Goal: Information Seeking & Learning: Learn about a topic

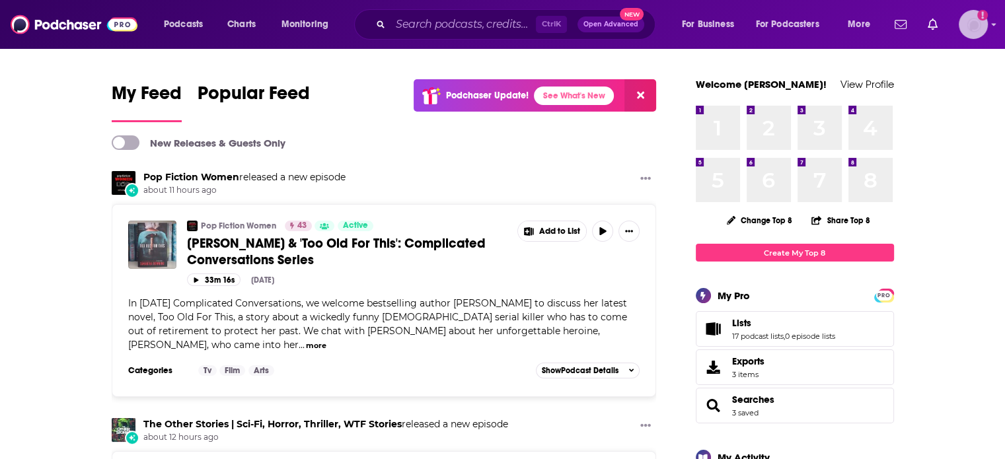
click at [983, 23] on img "Logged in as dbartlett" at bounding box center [973, 24] width 29 height 29
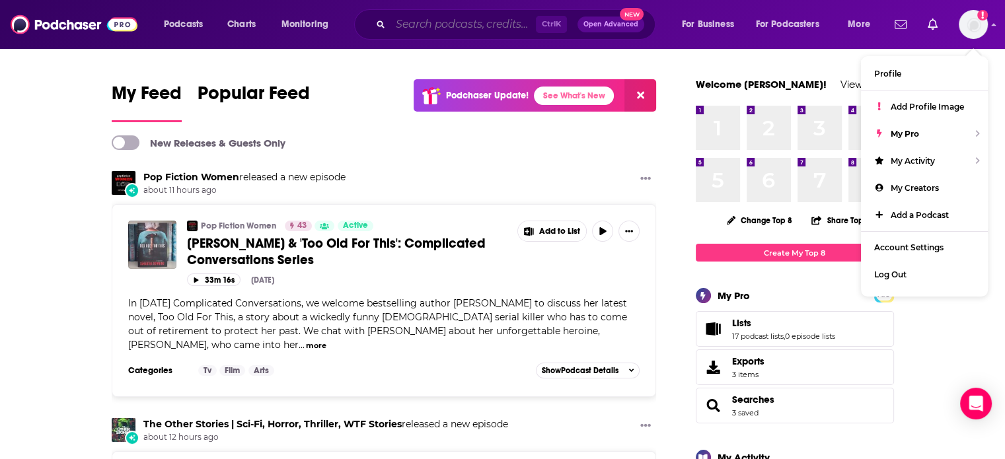
click at [472, 22] on input "Search podcasts, credits, & more..." at bounding box center [463, 24] width 145 height 21
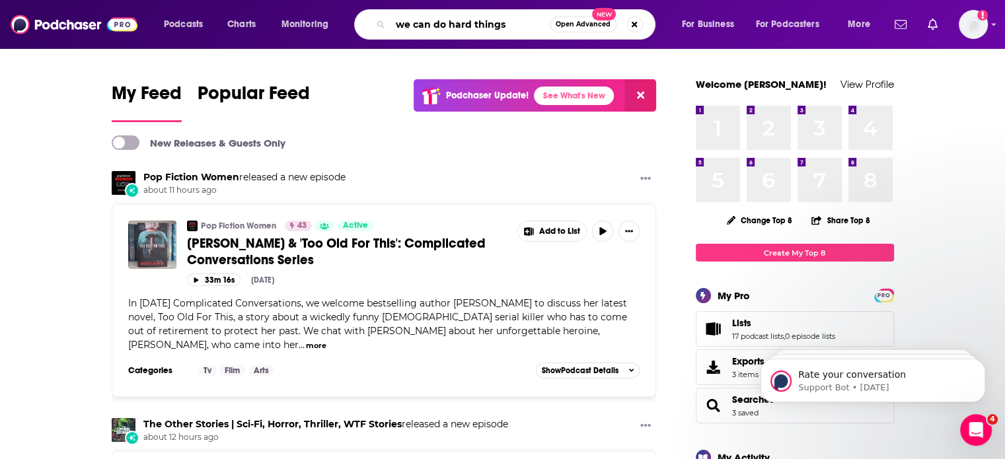
type input "we can do hard things"
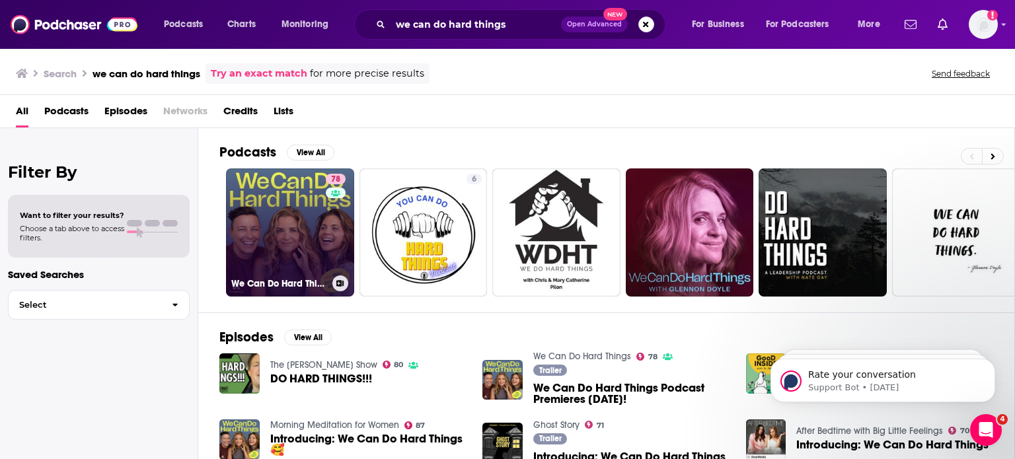
click at [291, 180] on link "78 We Can Do Hard Things" at bounding box center [290, 232] width 128 height 128
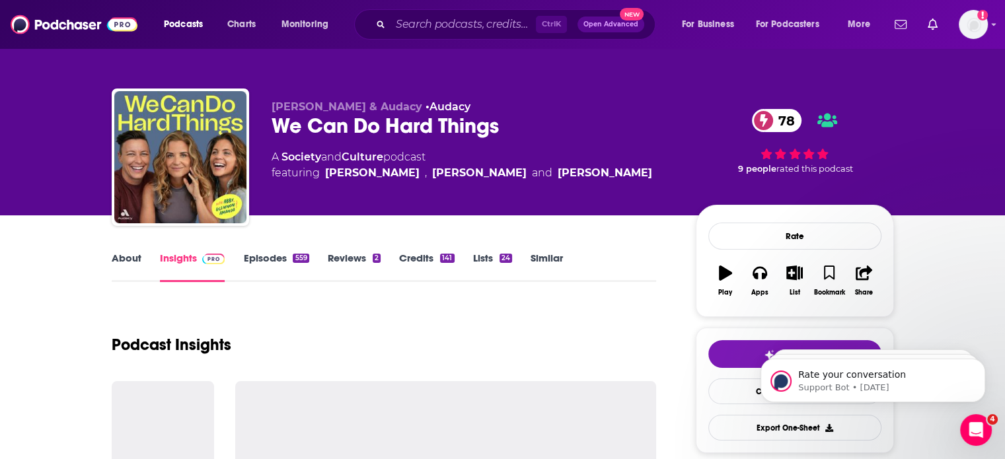
click at [119, 264] on link "About" at bounding box center [127, 267] width 30 height 30
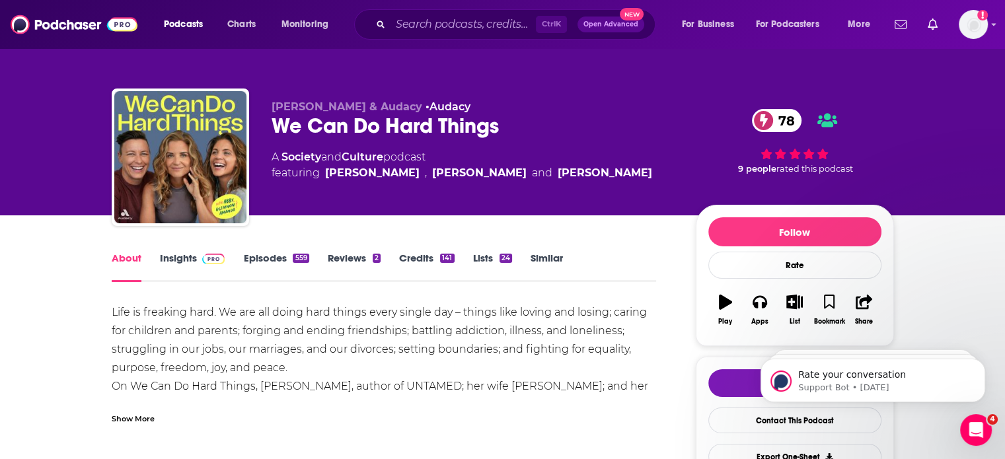
click at [140, 422] on div "Show More" at bounding box center [133, 418] width 43 height 13
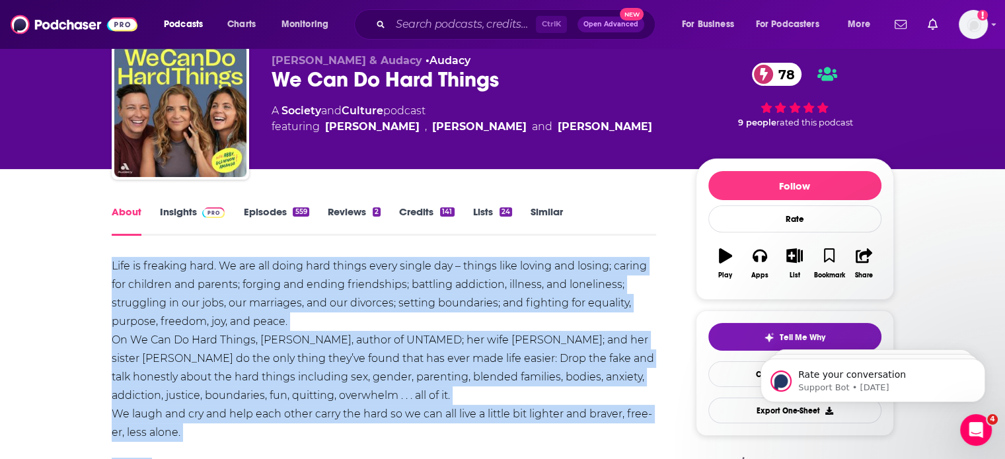
scroll to position [80, 0]
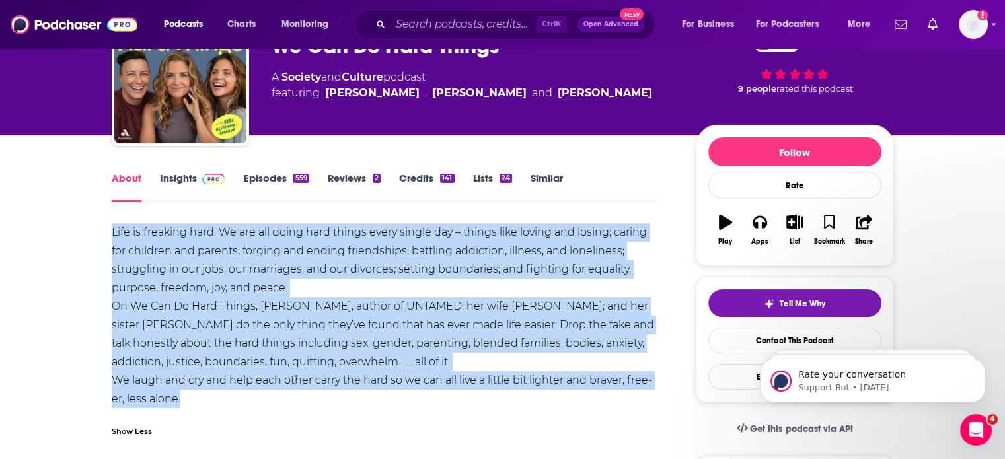
drag, startPoint x: 219, startPoint y: 335, endPoint x: 261, endPoint y: 404, distance: 80.3
copy div "Life is freaking hard. We are all doing hard things every single day – things l…"
click at [211, 180] on img at bounding box center [213, 179] width 23 height 11
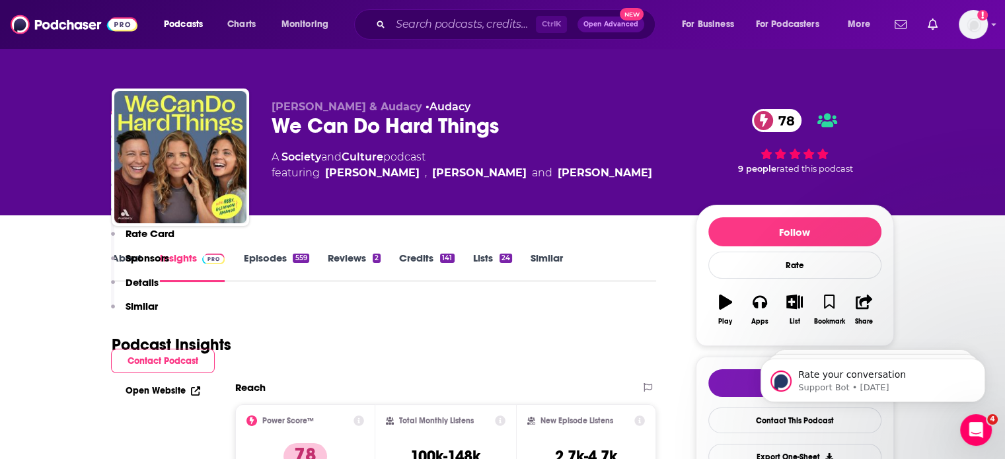
scroll to position [482, 0]
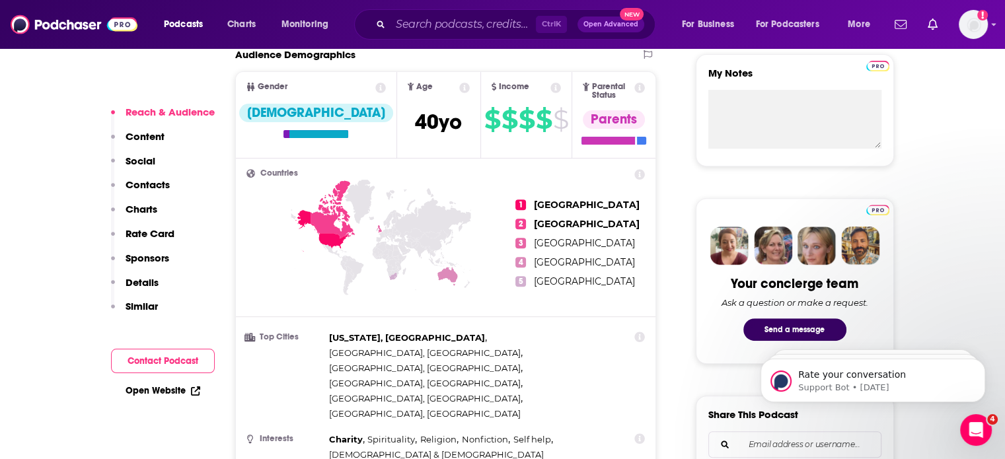
drag, startPoint x: 1014, startPoint y: 0, endPoint x: 1127, endPoint y: 133, distance: 174.5
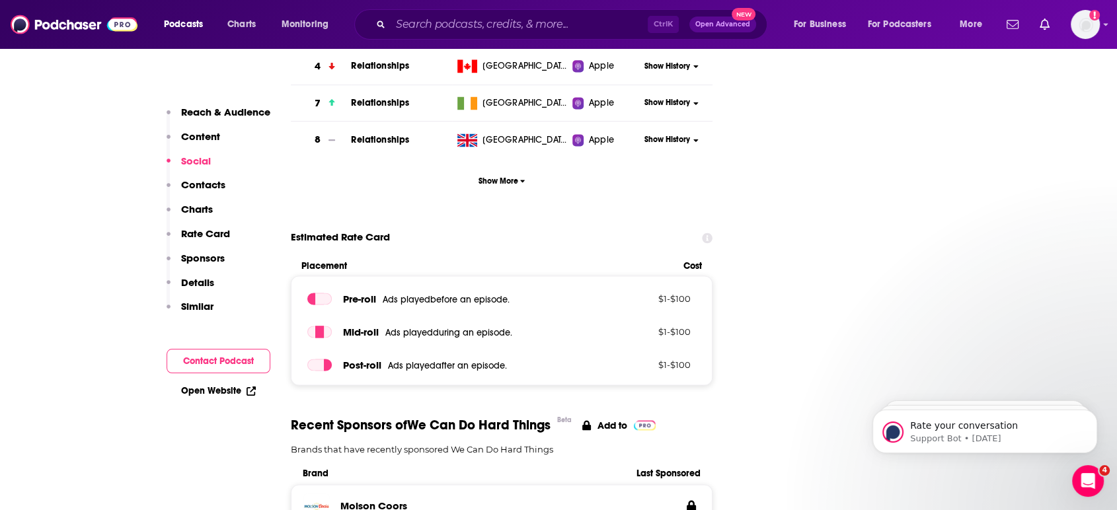
scroll to position [0, 0]
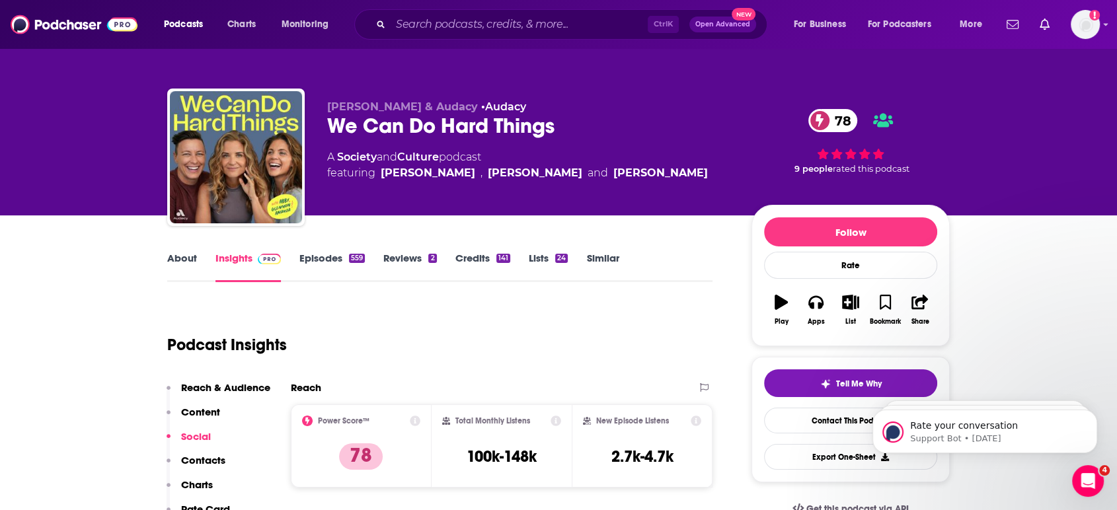
click at [344, 262] on link "Episodes 559" at bounding box center [331, 267] width 65 height 30
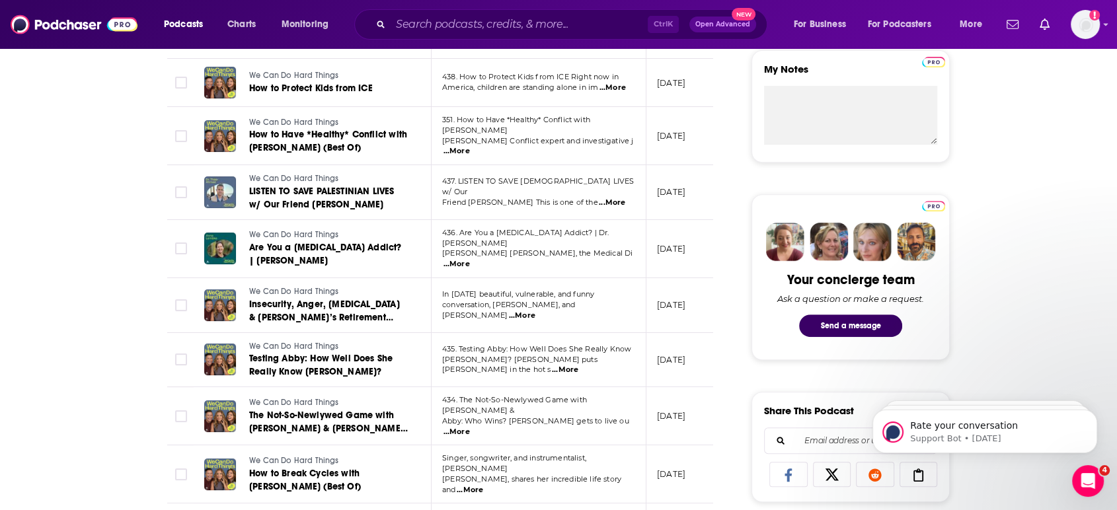
scroll to position [491, 0]
